Goal: Information Seeking & Learning: Learn about a topic

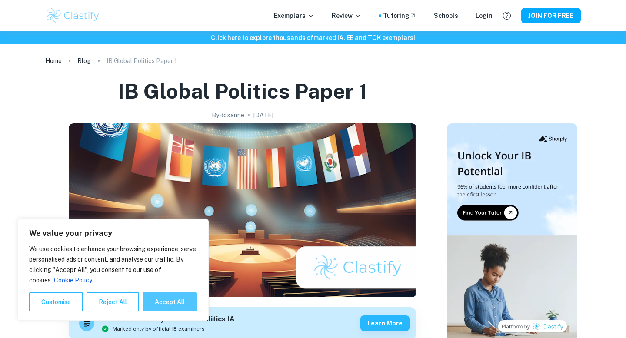
click at [160, 304] on button "Accept All" at bounding box center [170, 302] width 54 height 19
checkbox input "true"
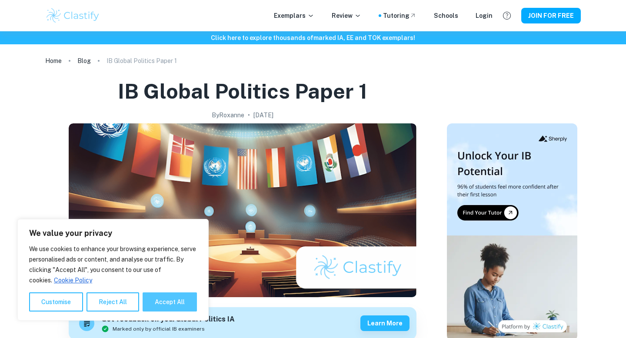
checkbox input "true"
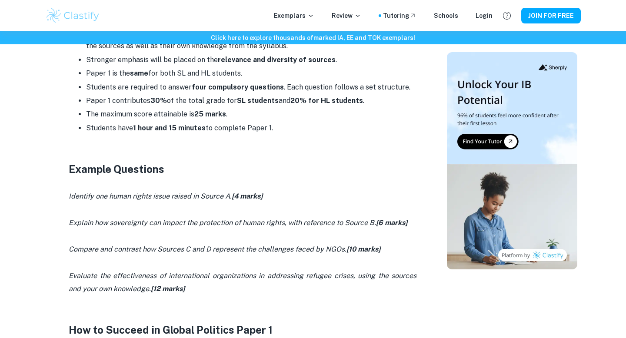
scroll to position [499, 0]
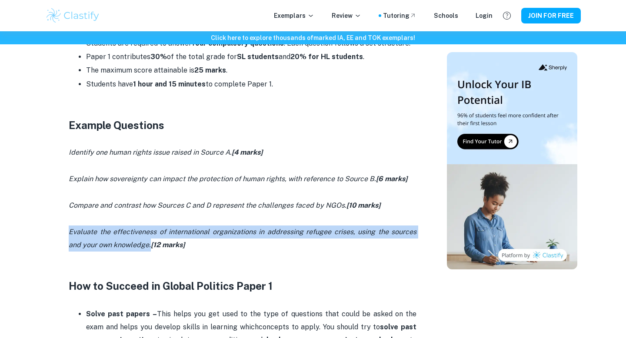
drag, startPoint x: 47, startPoint y: 232, endPoint x: 136, endPoint y: 249, distance: 90.4
click at [136, 249] on div "IB Global Politics Paper 1 By [PERSON_NAME][DATE] Get feedback on your Global P…" at bounding box center [313, 158] width 536 height 1180
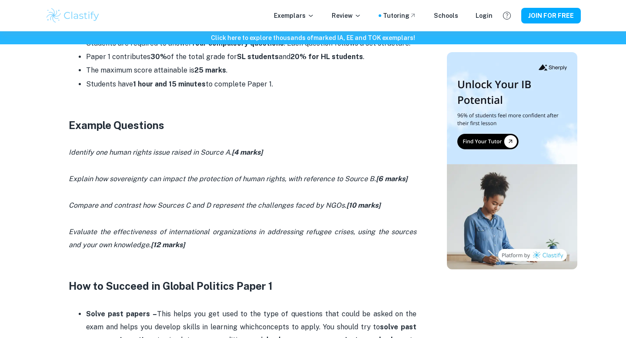
click at [95, 276] on p at bounding box center [243, 271] width 348 height 13
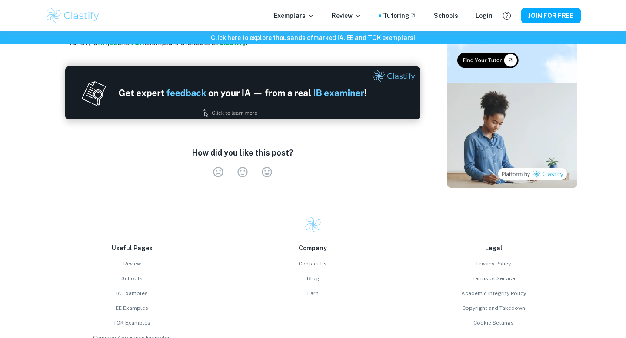
scroll to position [903, 0]
